Goal: Transaction & Acquisition: Purchase product/service

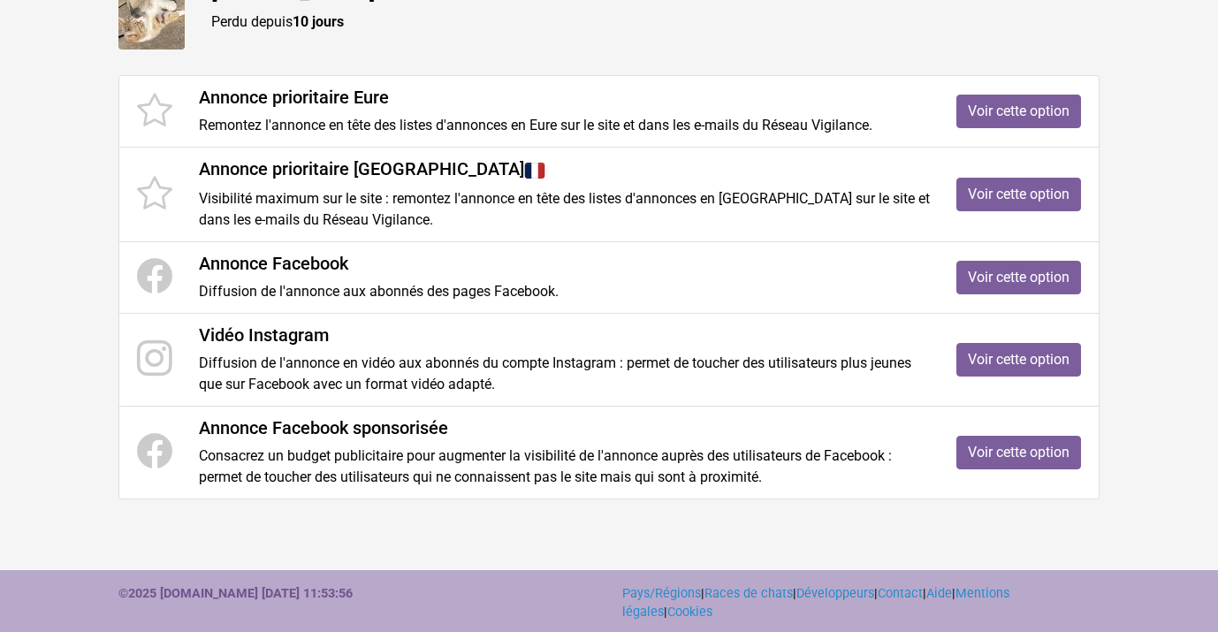
scroll to position [280, 0]
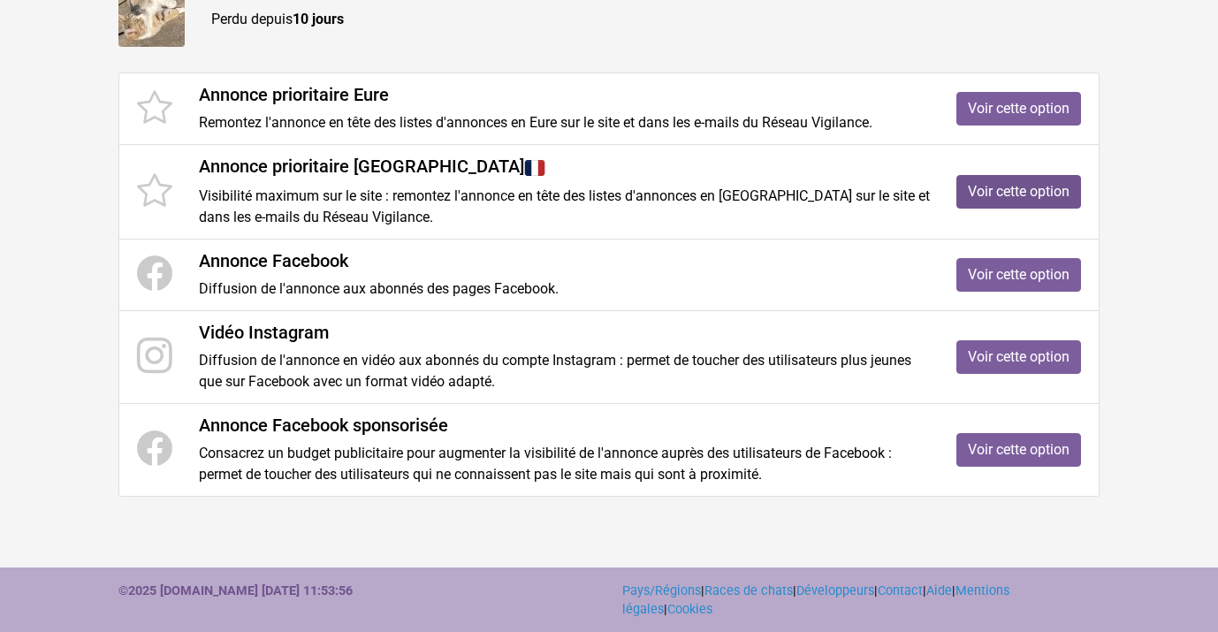
click at [1017, 189] on link "Voir cette option" at bounding box center [1018, 192] width 125 height 34
click at [1060, 107] on link "Voir cette option" at bounding box center [1018, 109] width 125 height 34
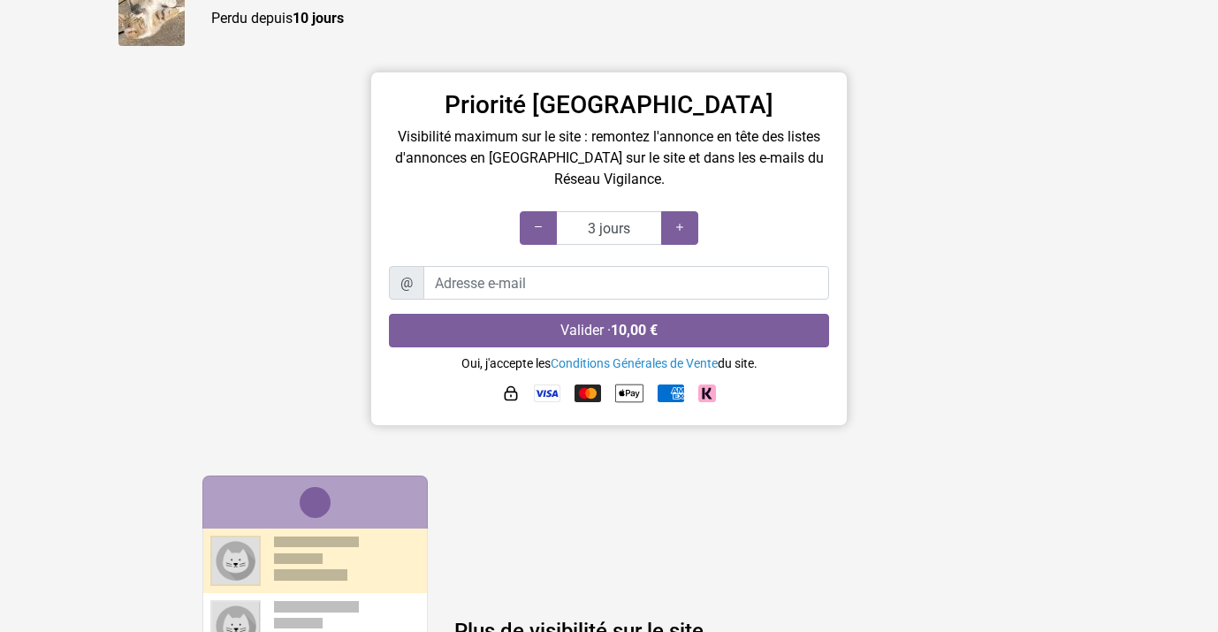
scroll to position [200, 0]
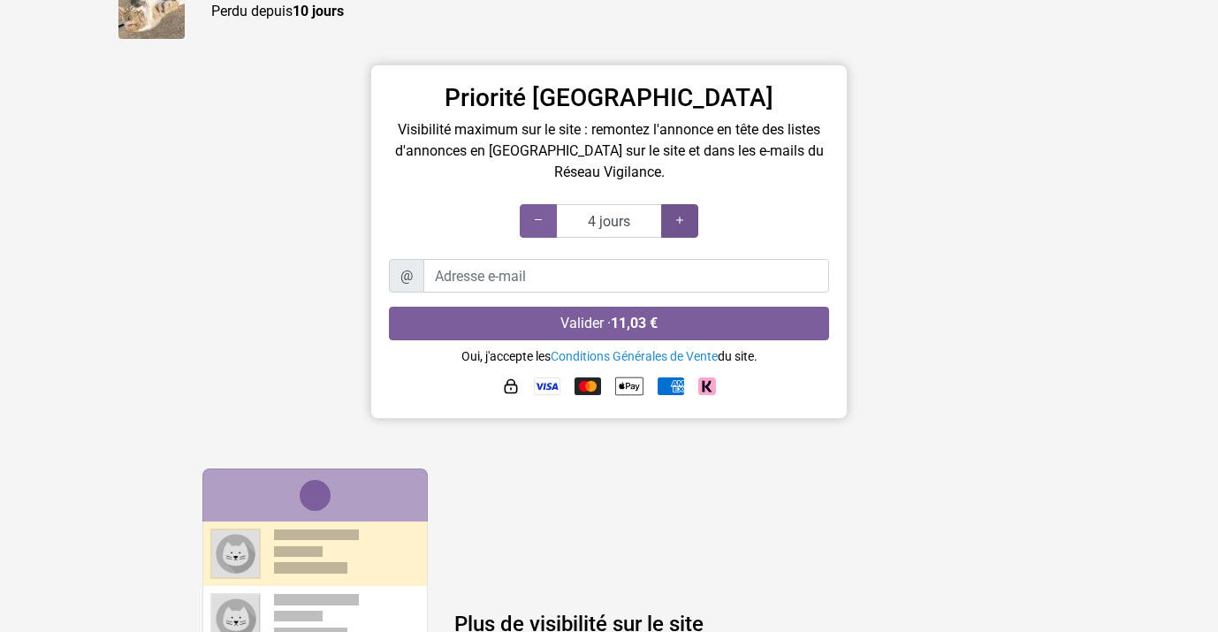
click at [677, 220] on icon at bounding box center [679, 220] width 14 height 17
type input "3 jours"
click at [544, 229] on div at bounding box center [538, 221] width 37 height 34
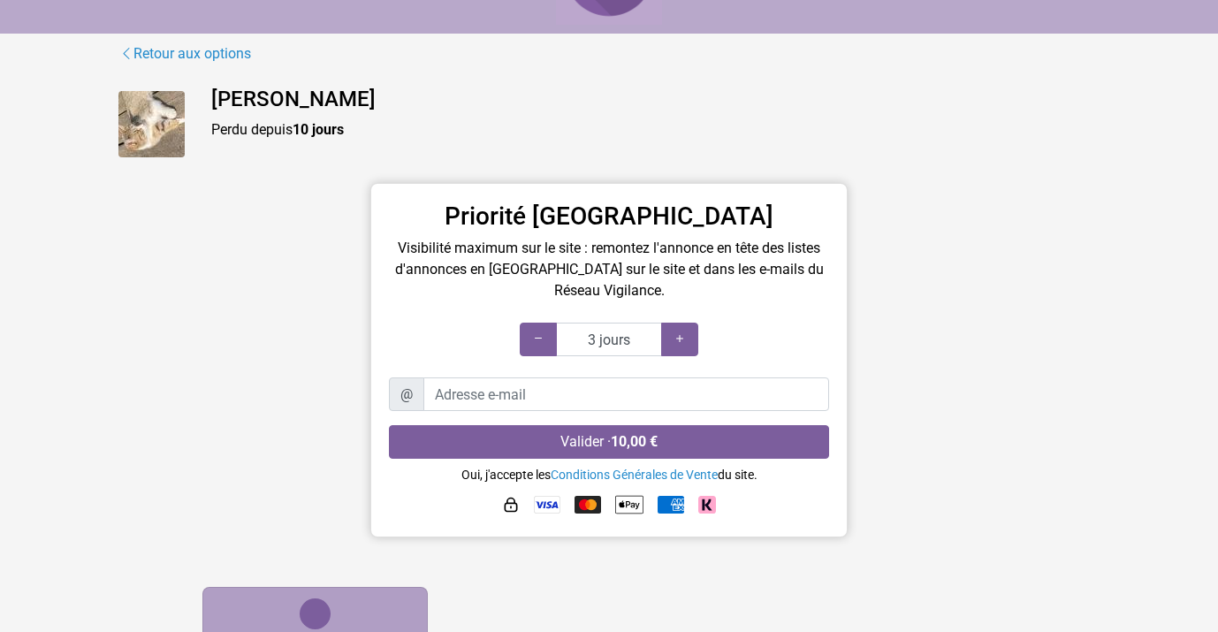
scroll to position [0, 0]
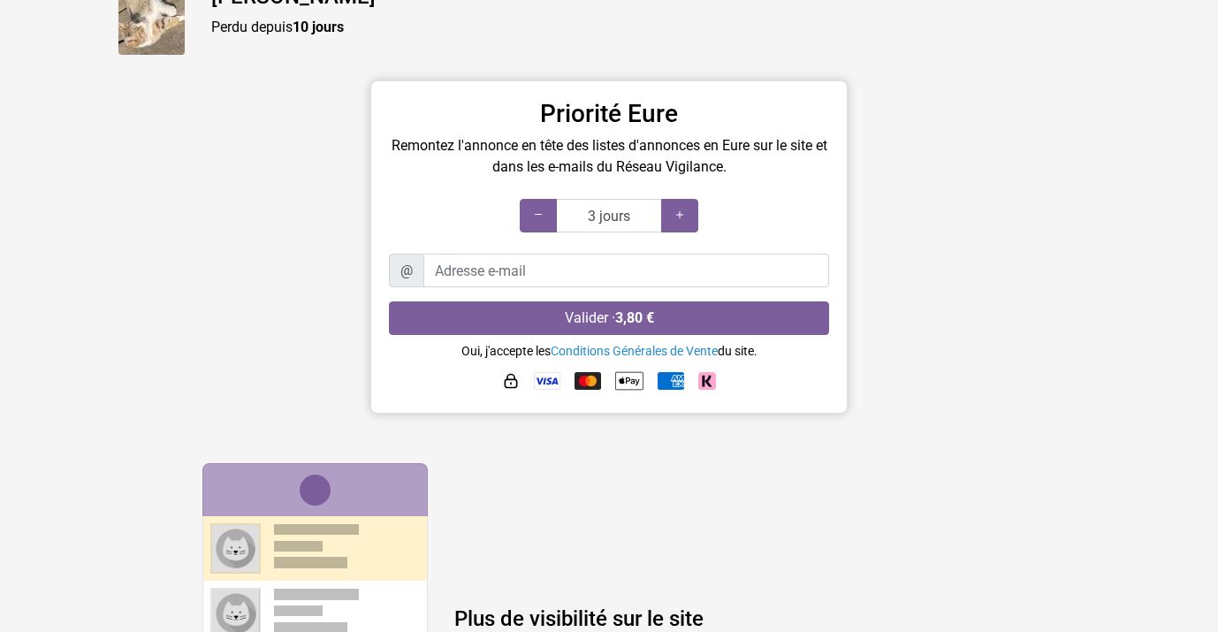
scroll to position [209, 0]
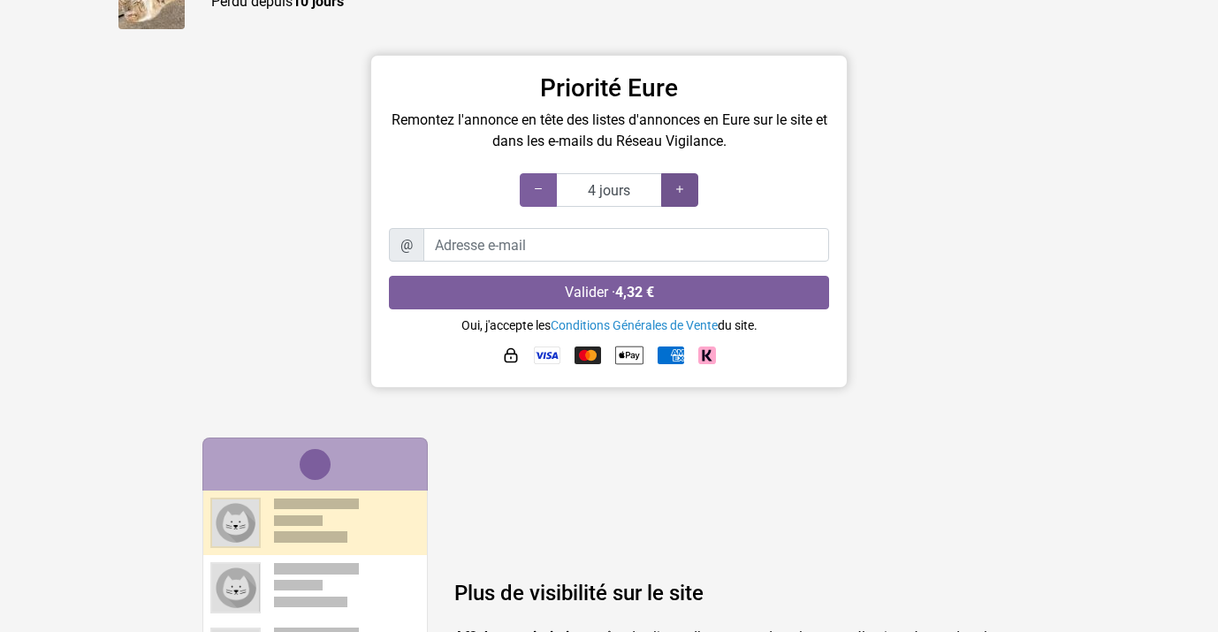
click at [681, 176] on div at bounding box center [679, 190] width 37 height 34
type input "8 jours"
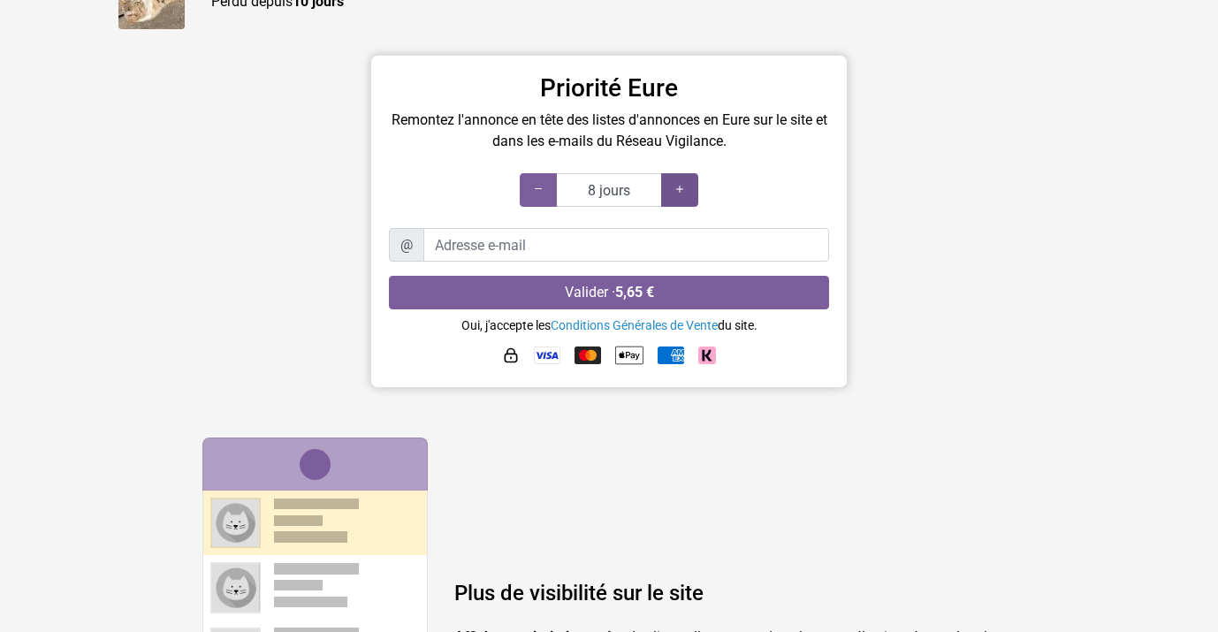
click at [681, 176] on div at bounding box center [679, 190] width 37 height 34
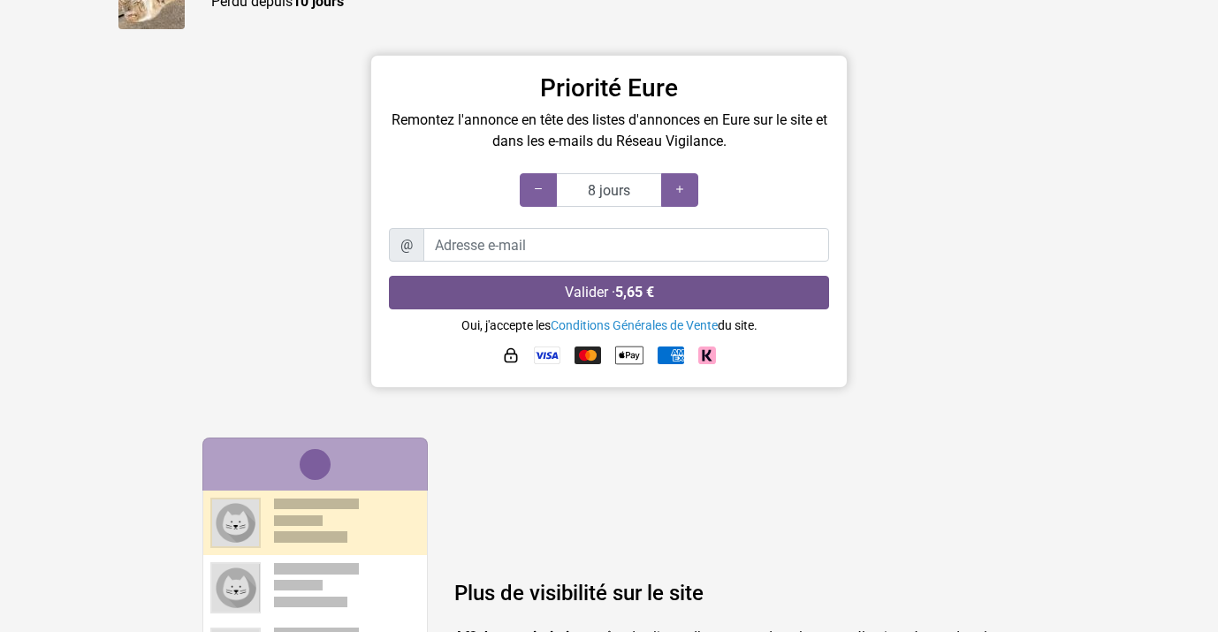
click at [666, 296] on button "Valider · 5,65 €" at bounding box center [609, 293] width 440 height 34
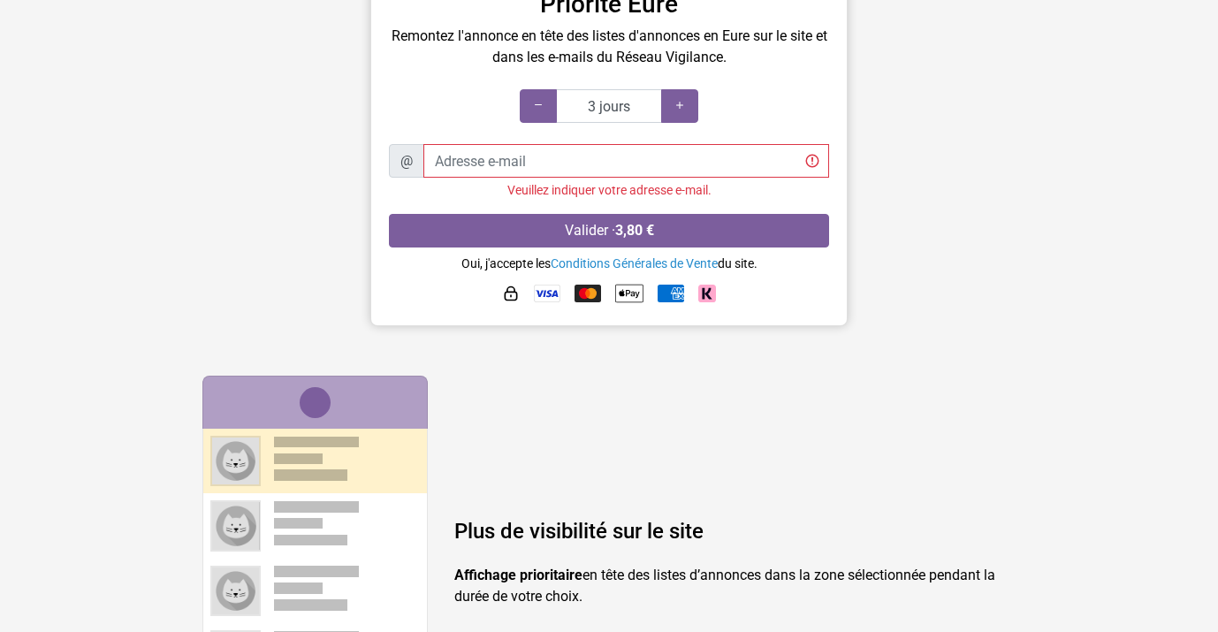
scroll to position [289, 0]
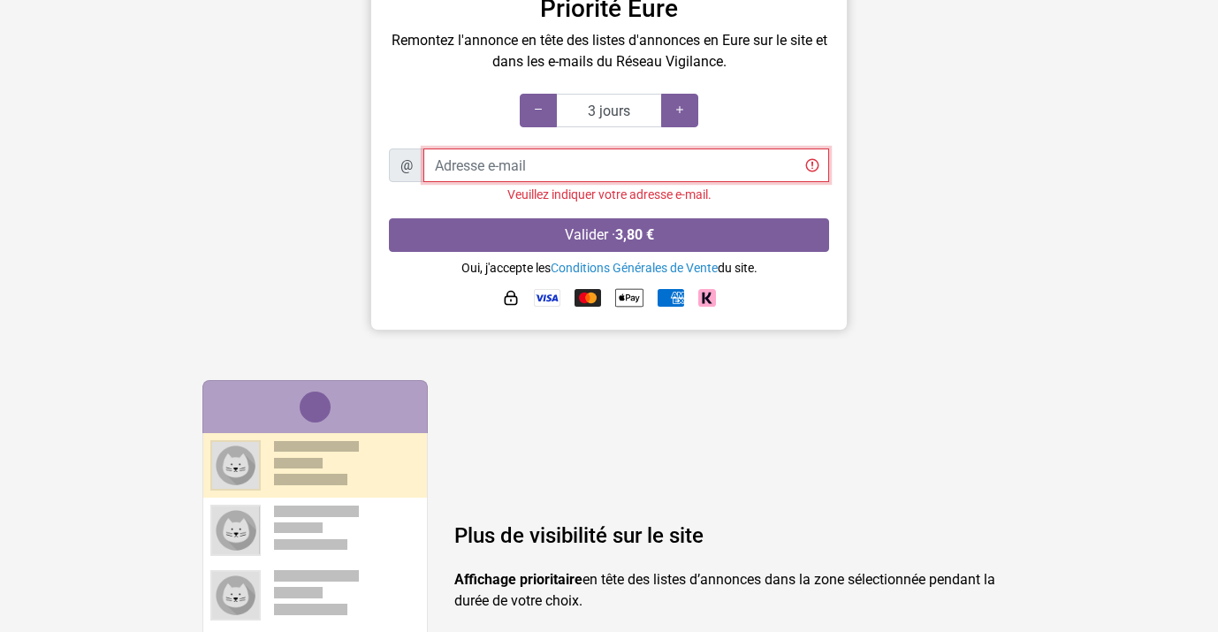
click at [672, 165] on input "Adresse e-mail" at bounding box center [626, 165] width 406 height 34
click at [518, 156] on input "pasc" at bounding box center [626, 165] width 406 height 34
type input "pascaleduval"
type input "P"
type input "[EMAIL_ADDRESS][DOMAIN_NAME]"
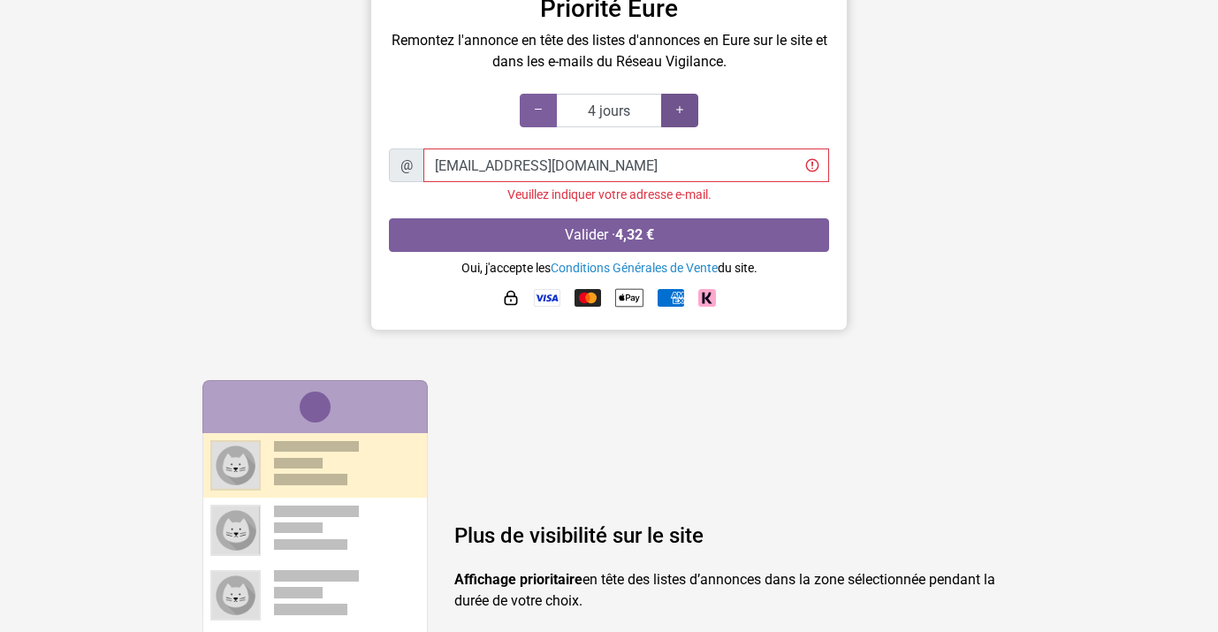
click at [686, 113] on icon at bounding box center [679, 110] width 14 height 17
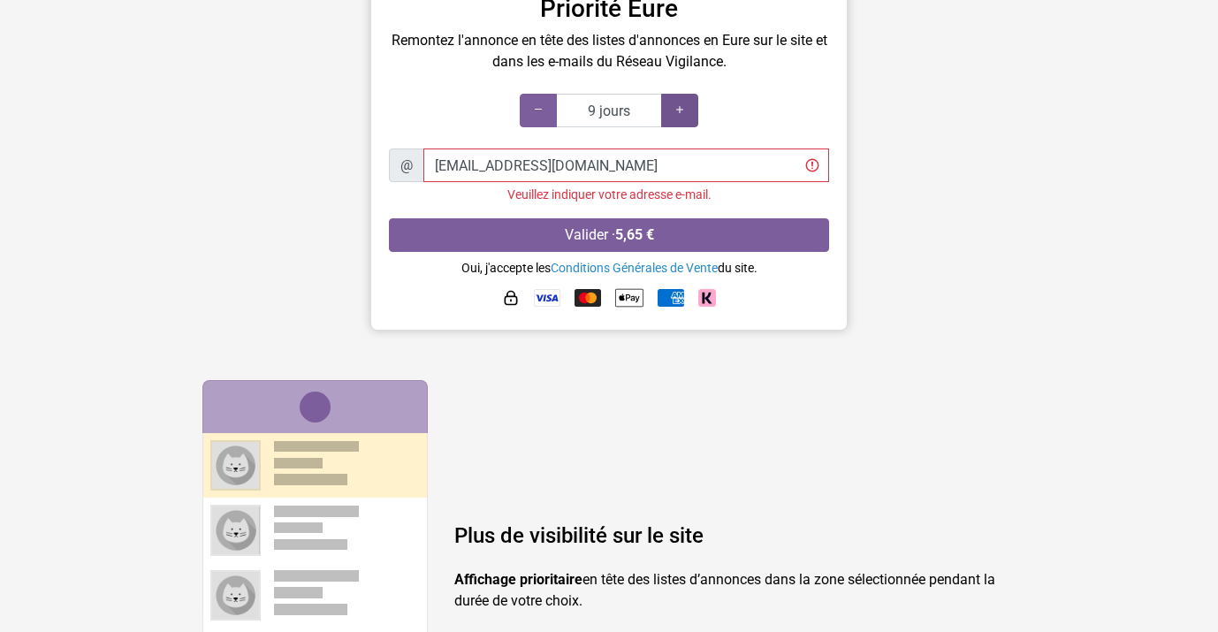
click at [686, 113] on icon at bounding box center [679, 110] width 14 height 17
type input "10 jours"
click at [687, 113] on div at bounding box center [679, 111] width 37 height 34
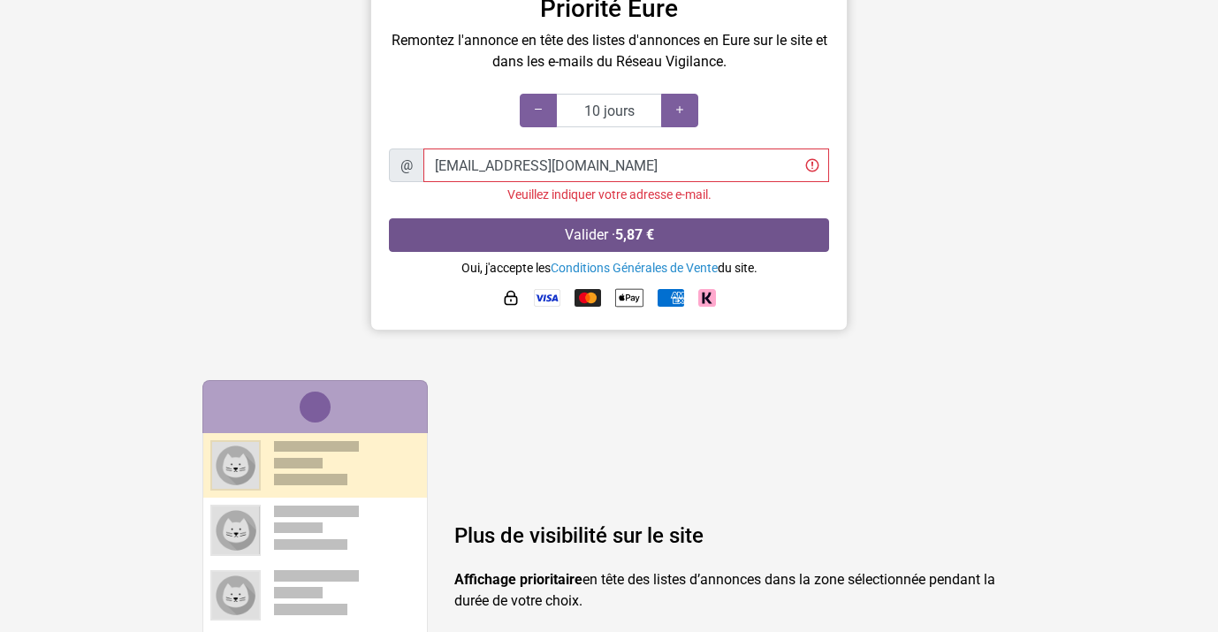
click at [599, 237] on button "Valider · 5,87 €" at bounding box center [609, 235] width 440 height 34
